Goal: Information Seeking & Learning: Check status

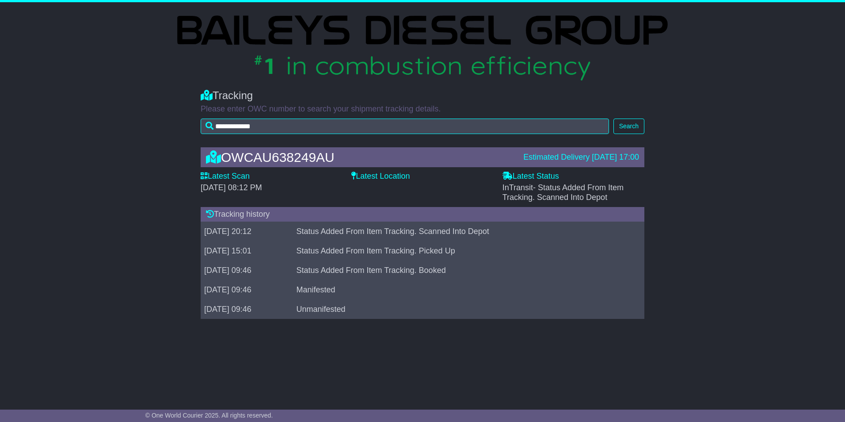
click at [371, 178] on label "Latest Location" at bounding box center [380, 176] width 58 height 10
click at [353, 174] on icon at bounding box center [353, 175] width 4 height 8
click at [216, 153] on icon at bounding box center [213, 156] width 15 height 13
click at [636, 128] on button "Search" at bounding box center [628, 125] width 31 height 15
click at [228, 174] on label "Latest Scan" at bounding box center [225, 176] width 49 height 10
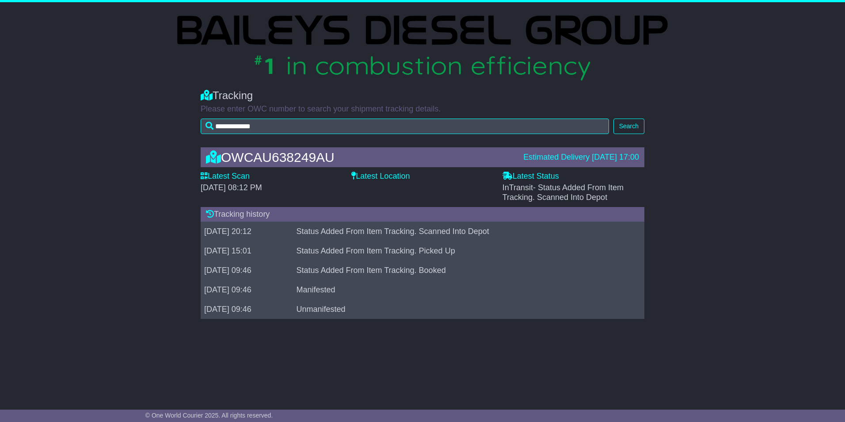
click at [251, 225] on td "[DATE] 20:12" at bounding box center [247, 231] width 92 height 19
click at [229, 215] on div "Tracking history" at bounding box center [423, 214] width 444 height 15
